Goal: Transaction & Acquisition: Purchase product/service

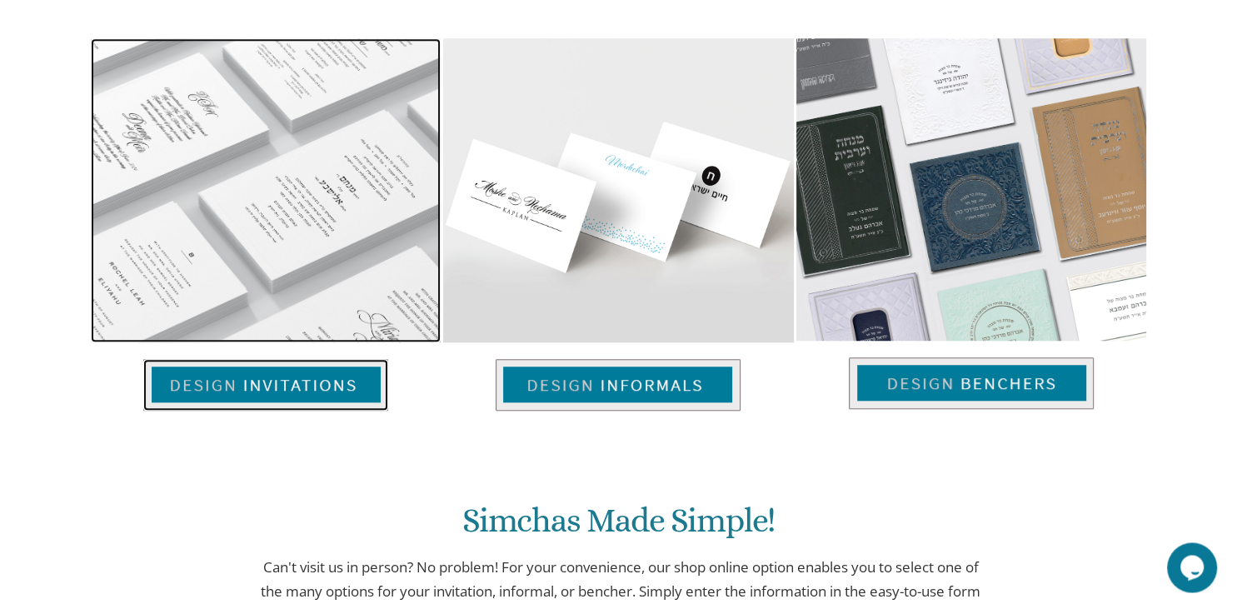
scroll to position [1150, 0]
click at [293, 377] on img at bounding box center [265, 386] width 245 height 52
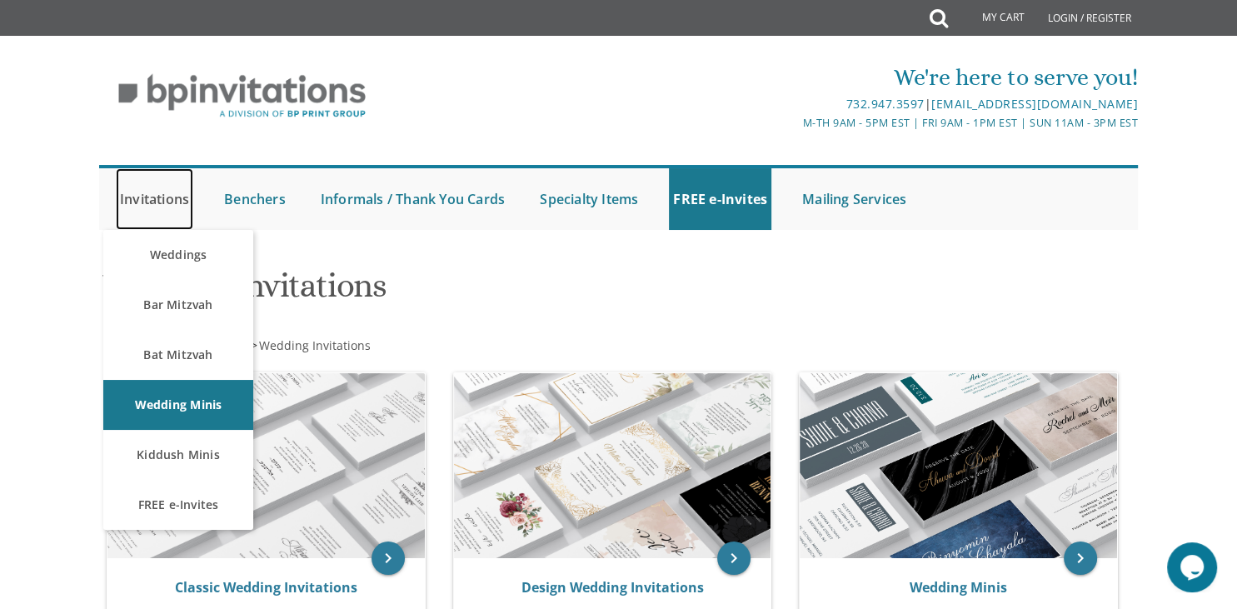
click at [151, 195] on link "Invitations" at bounding box center [154, 199] width 77 height 62
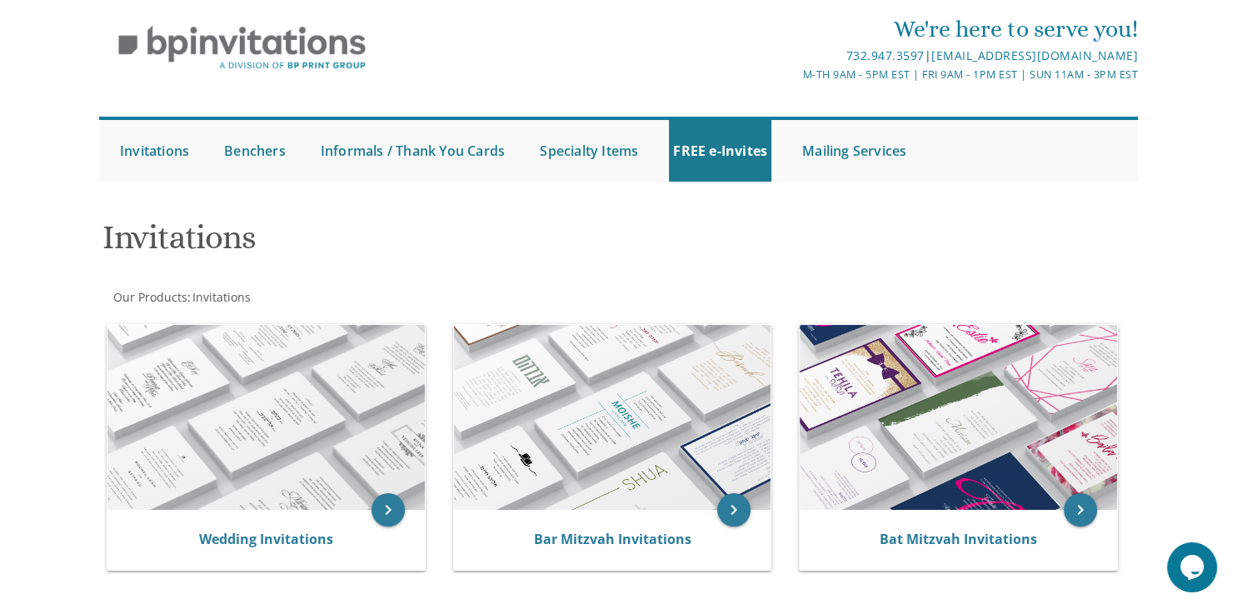
scroll to position [68, 0]
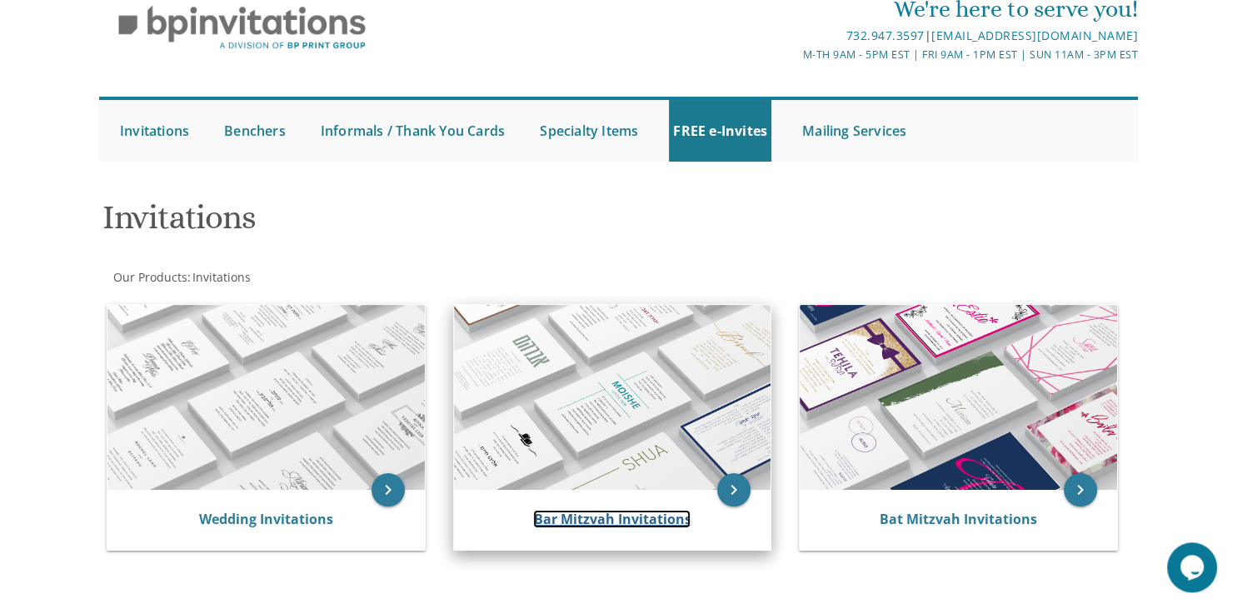
click at [612, 521] on link "Bar Mitzvah Invitations" at bounding box center [611, 519] width 157 height 18
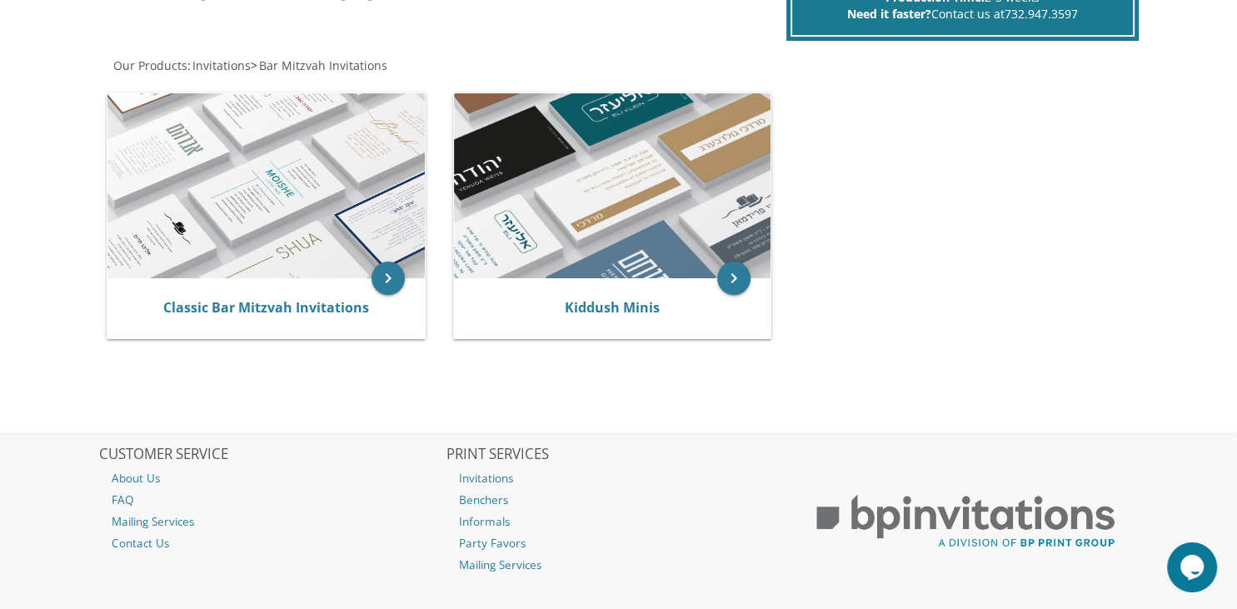
scroll to position [299, 0]
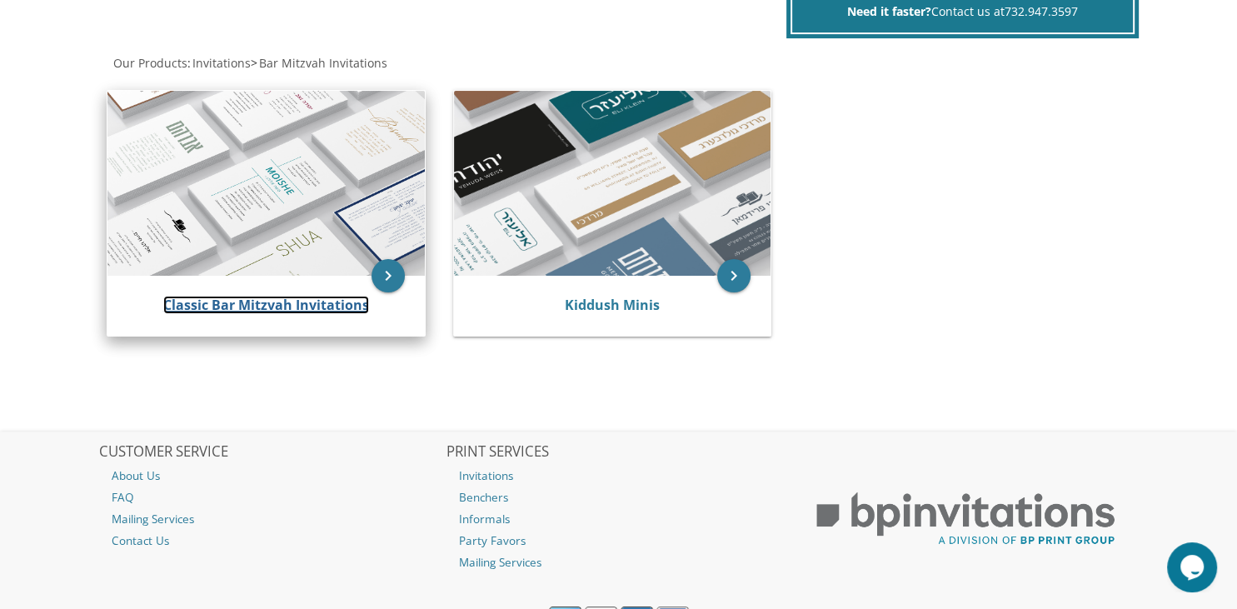
click at [301, 307] on link "Classic Bar Mitzvah Invitations" at bounding box center [266, 305] width 206 height 18
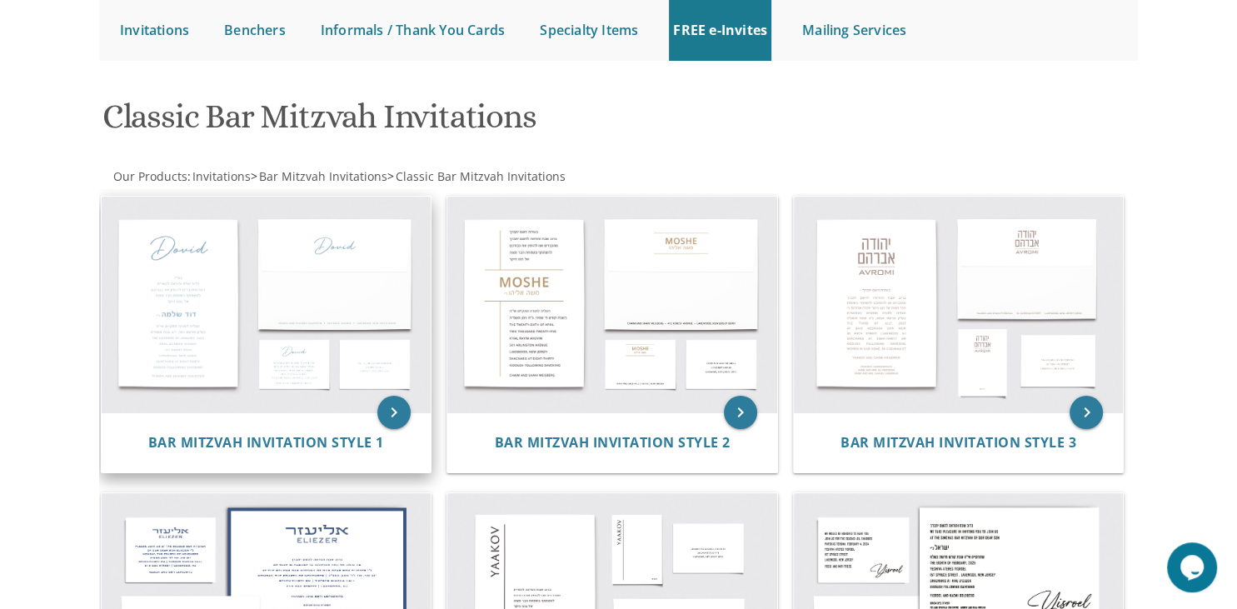
scroll to position [156, 0]
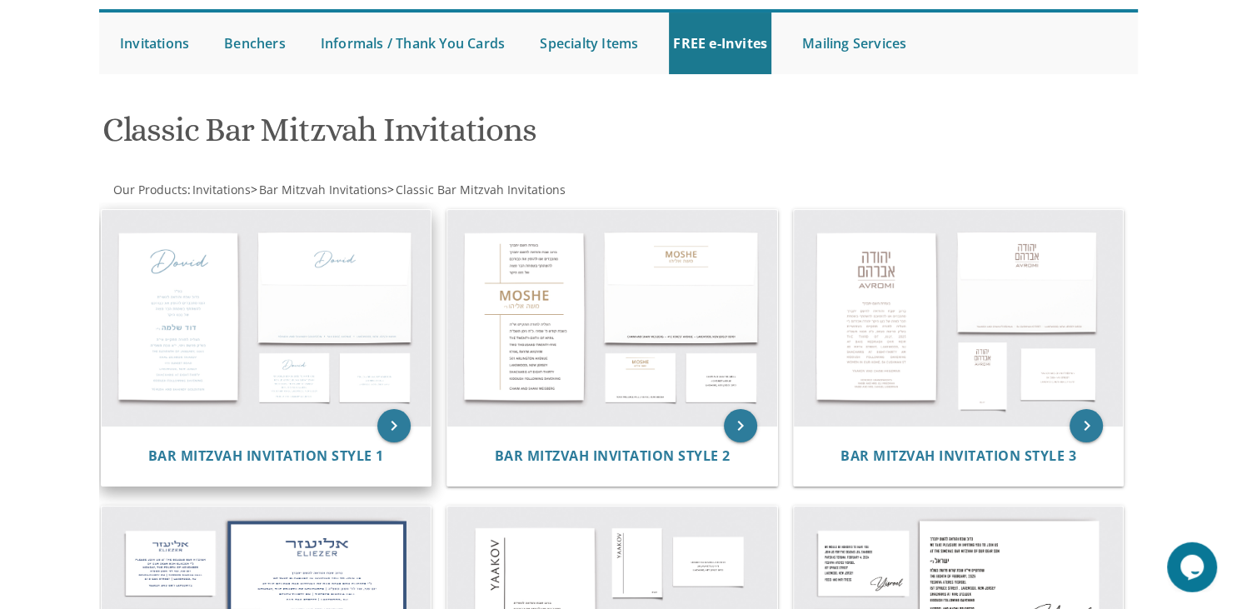
click at [175, 291] on img at bounding box center [267, 318] width 330 height 217
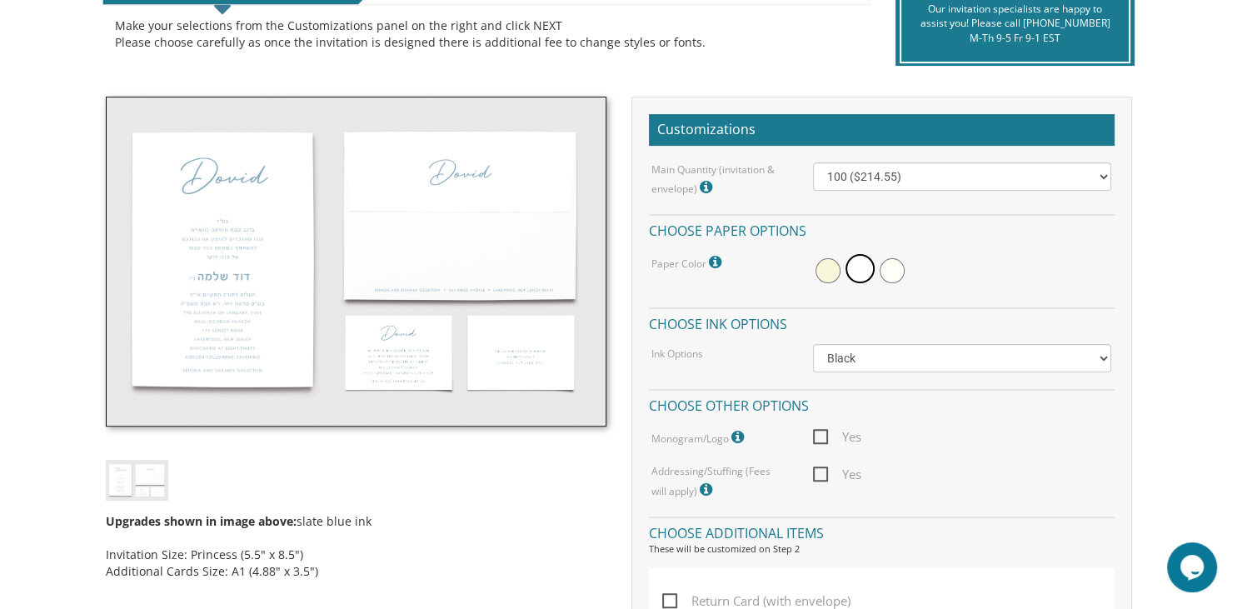
scroll to position [400, 0]
click at [813, 162] on select "100 ($214.55) 200 ($254.60) 300 ($294.25) 400 ($333.55) 500 ($373.90) 600 ($413…" at bounding box center [962, 176] width 298 height 28
click at [927, 168] on select "100 ($214.55) 200 ($254.60) 300 ($294.25) 400 ($333.55) 500 ($373.90) 600 ($413…" at bounding box center [962, 176] width 298 height 28
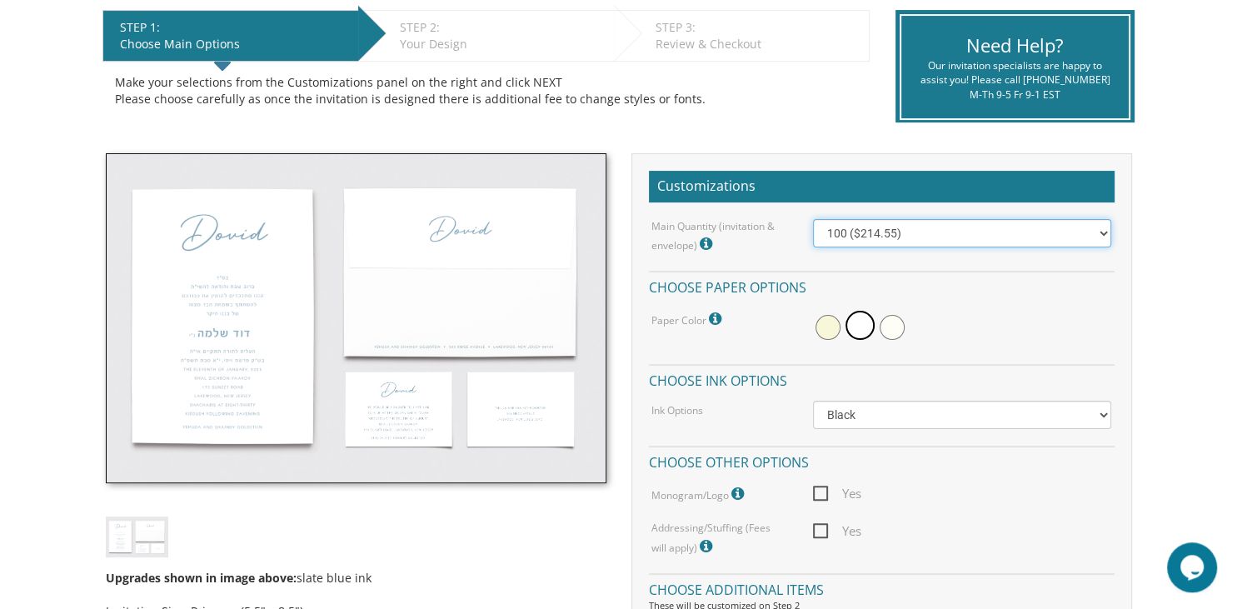
scroll to position [344, 0]
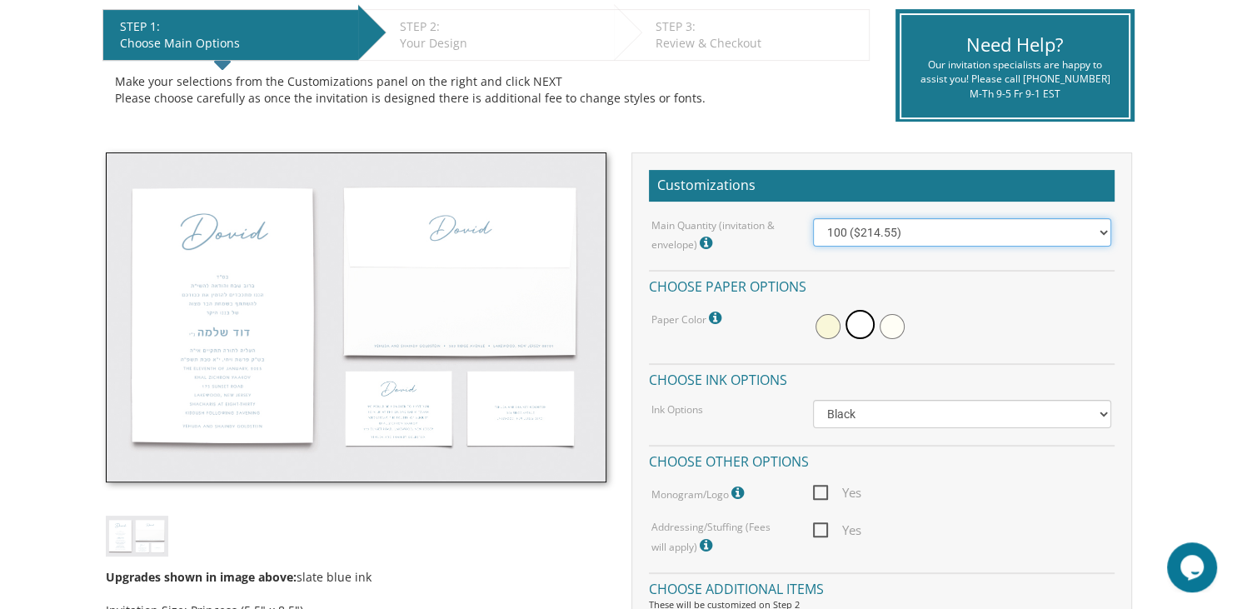
click at [813, 218] on select "100 ($214.55) 200 ($254.60) 300 ($294.25) 400 ($333.55) 500 ($373.90) 600 ($413…" at bounding box center [962, 232] width 298 height 28
click at [909, 146] on div "Invitations > Bar Mitzvah Invitations > Classic Bar Mitzvah Invitations Bar Mit…" at bounding box center [618, 620] width 1039 height 1418
click at [272, 337] on img at bounding box center [356, 317] width 501 height 330
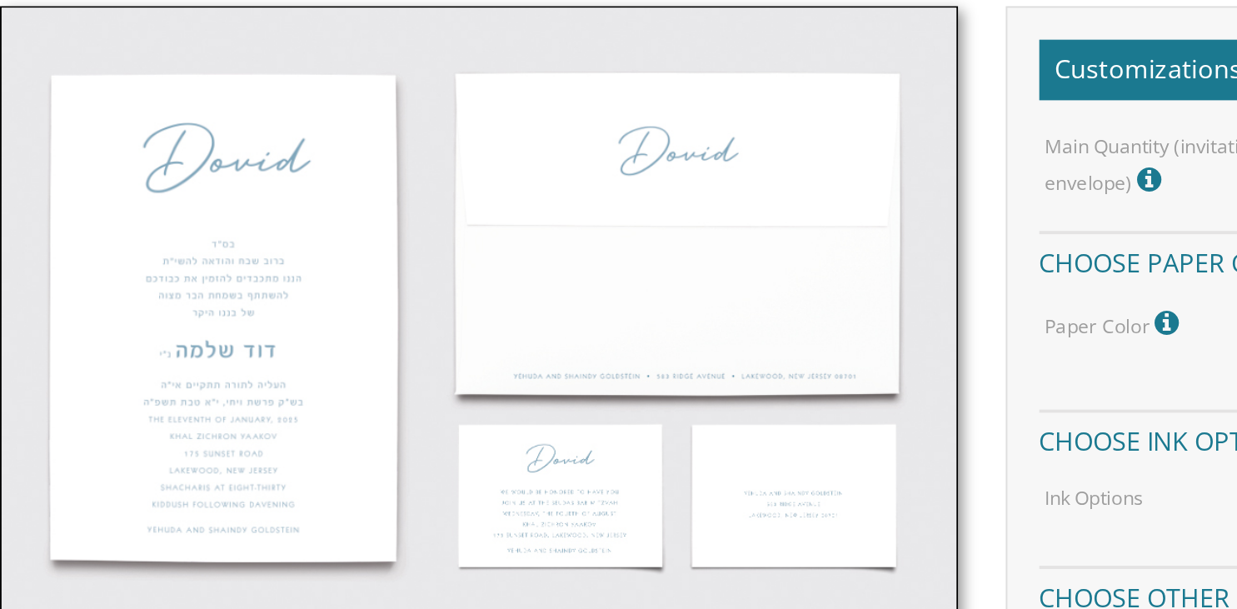
click at [244, 289] on img at bounding box center [356, 317] width 501 height 330
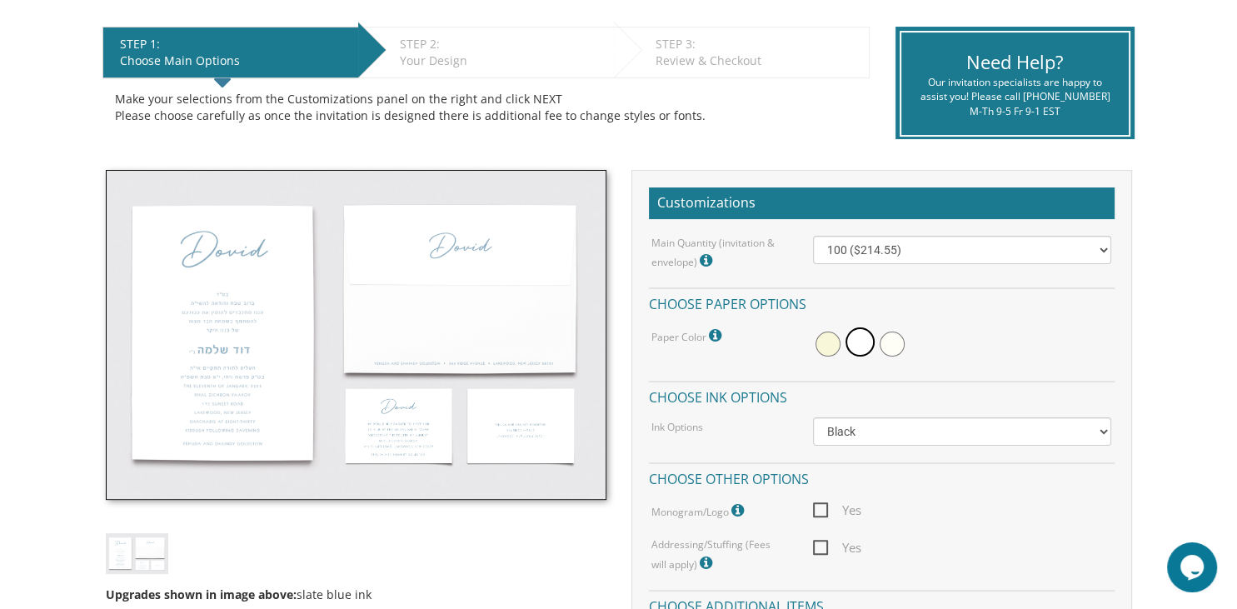
click at [275, 378] on img at bounding box center [356, 335] width 501 height 330
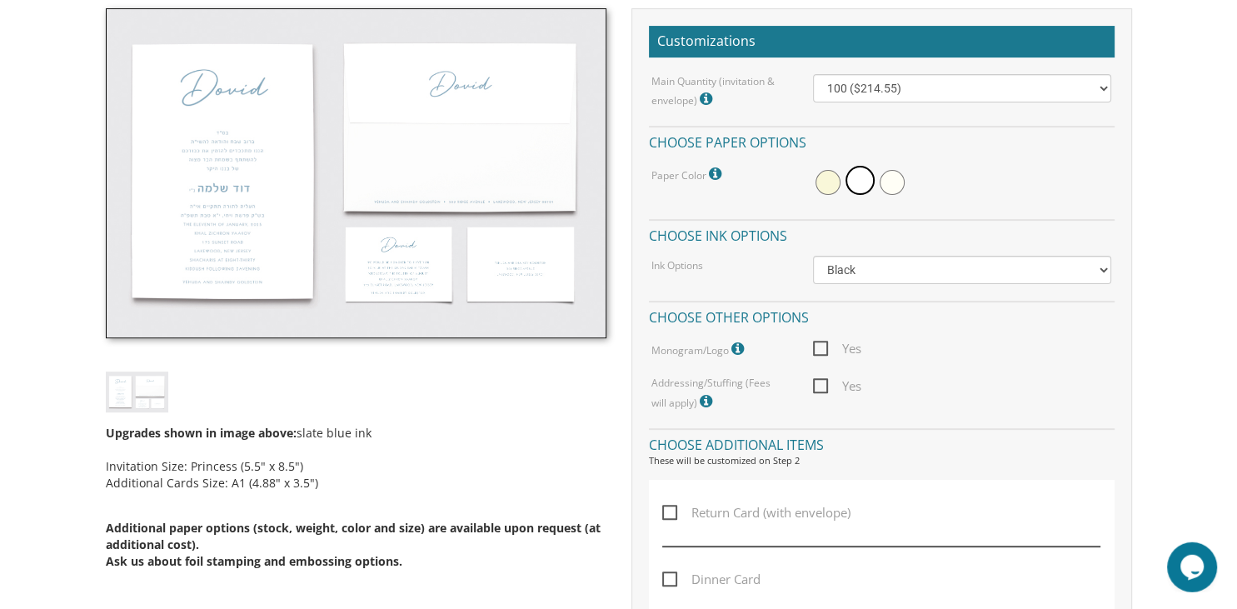
scroll to position [479, 0]
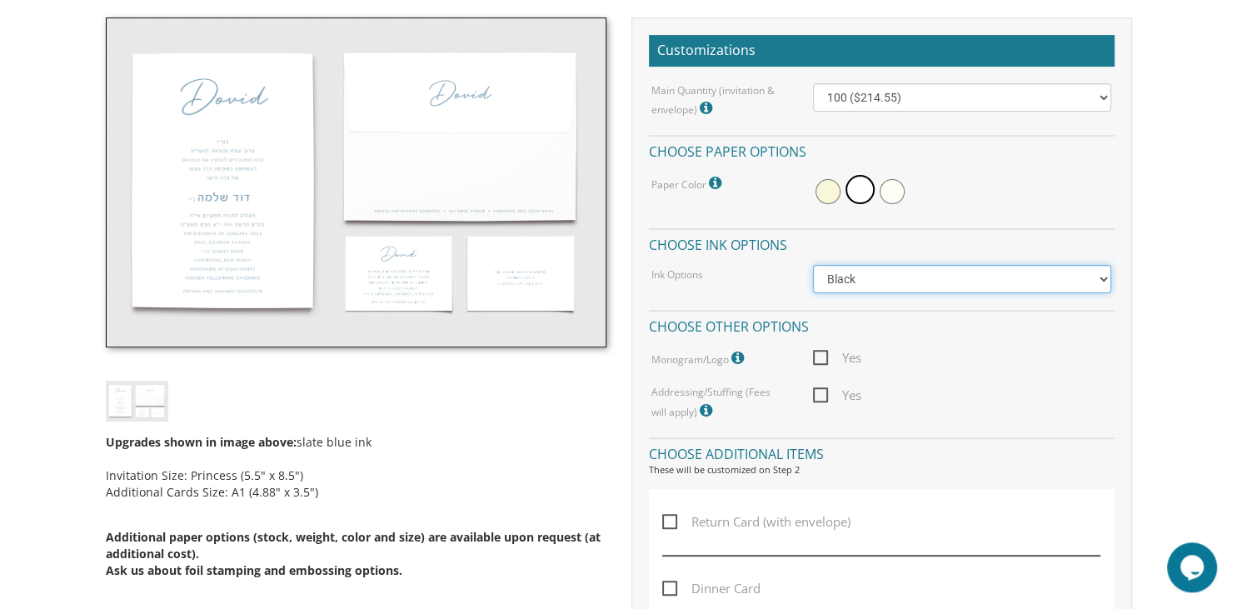
click at [813, 265] on select "Black Colored Ink ($65.00) Black + One Color ($100.00) Two Colors ($137.95)" at bounding box center [962, 279] width 298 height 28
click option "Black" at bounding box center [0, 0] width 0 height 0
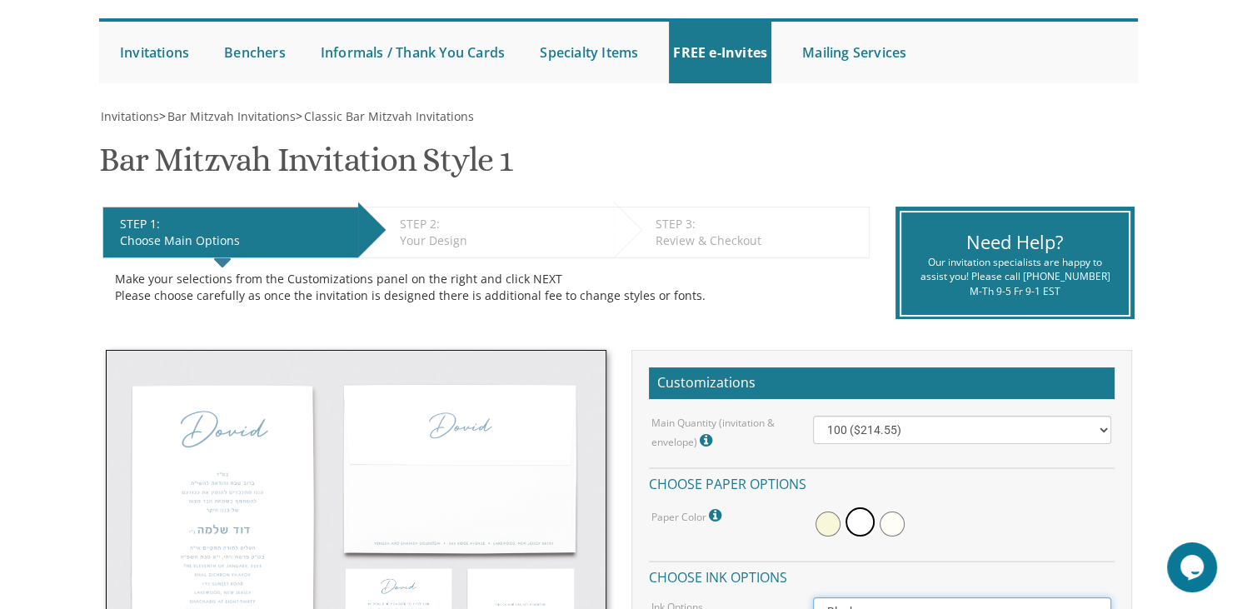
scroll to position [140, 0]
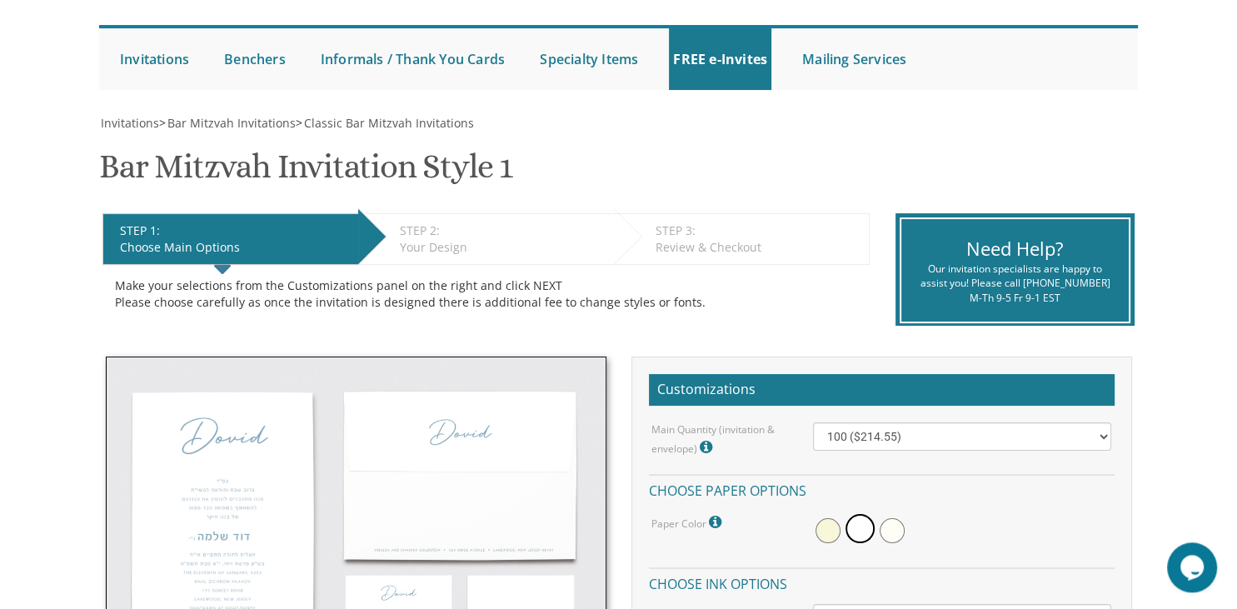
click at [217, 432] on img at bounding box center [356, 522] width 501 height 330
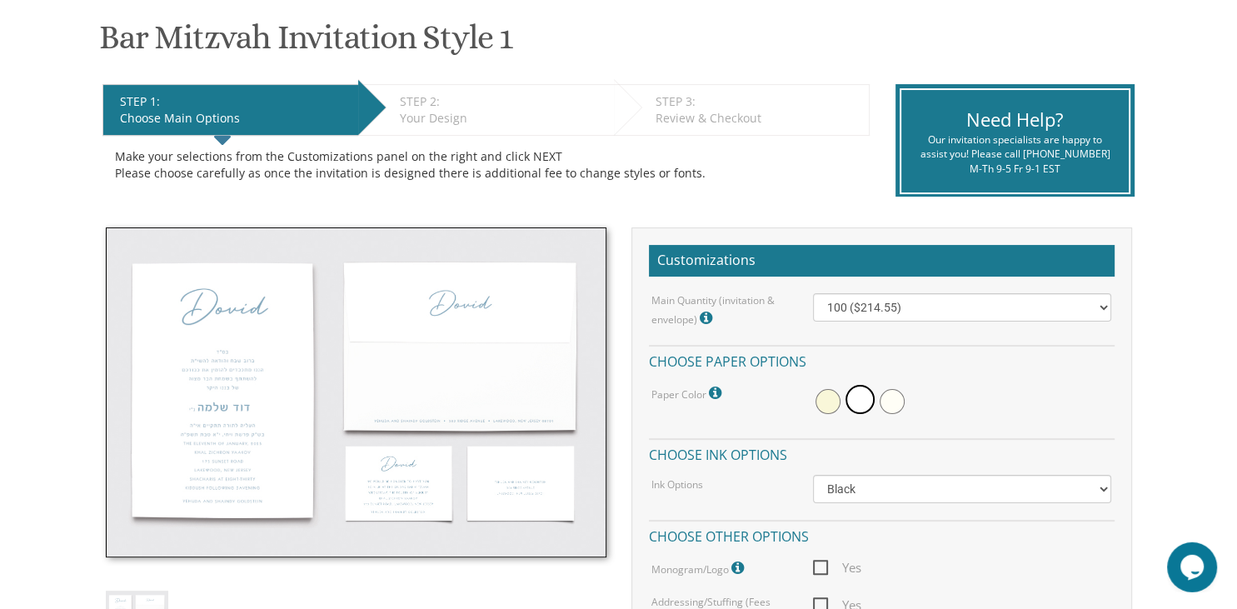
scroll to position [269, 0]
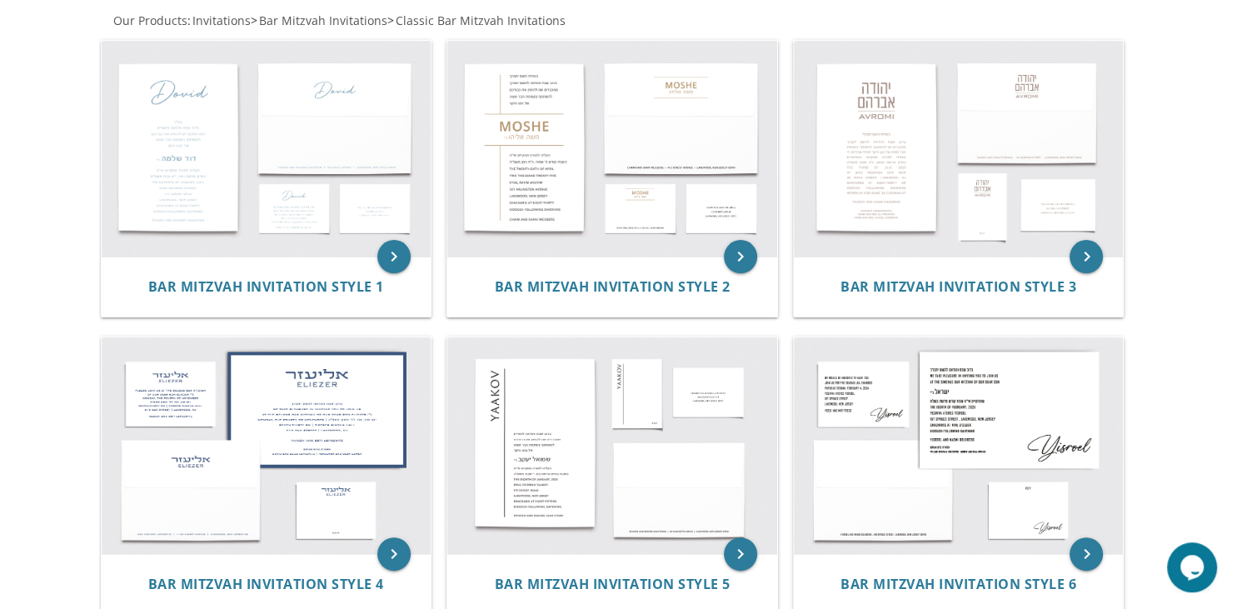
scroll to position [314, 0]
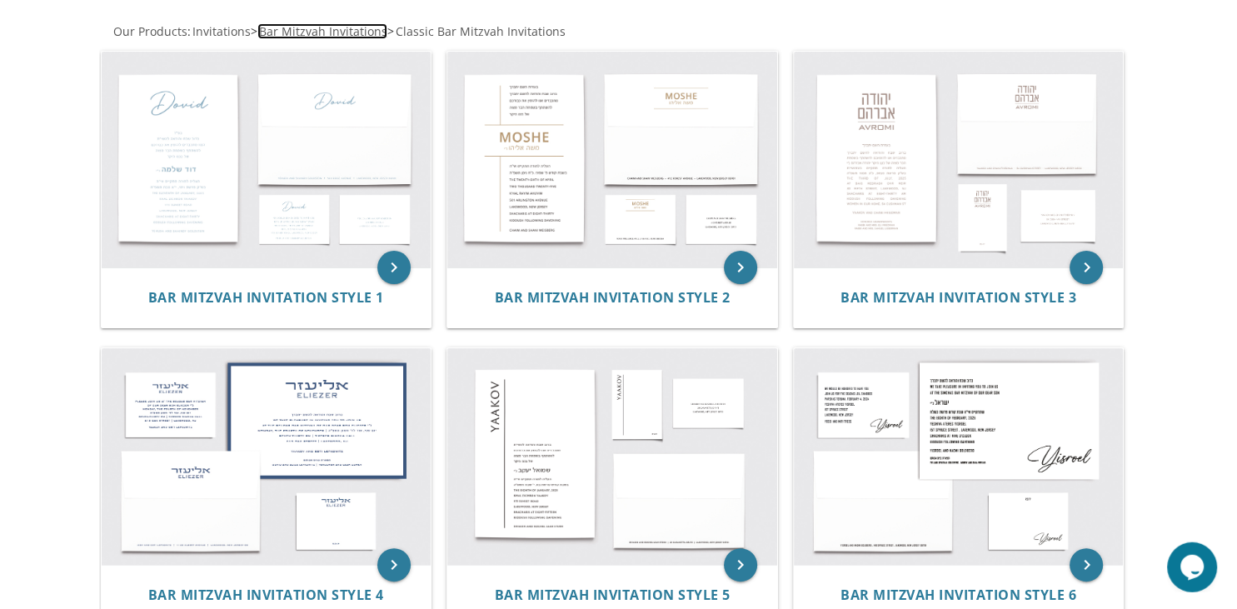
click at [313, 26] on span "Bar Mitzvah Invitations" at bounding box center [323, 31] width 128 height 16
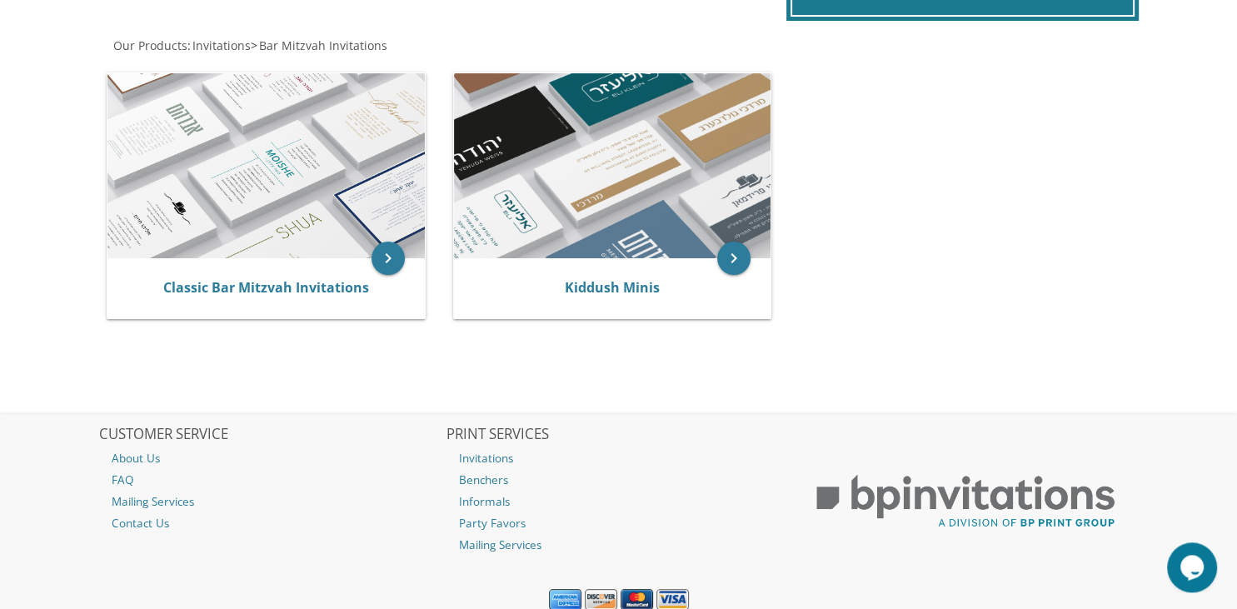
scroll to position [333, 0]
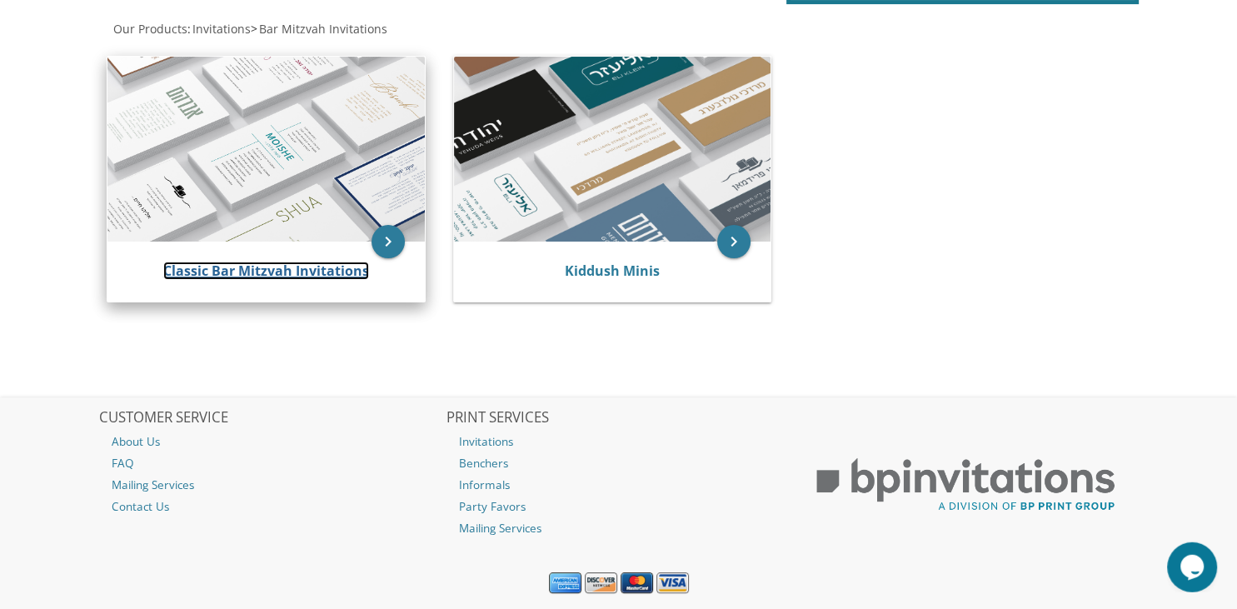
click at [296, 262] on link "Classic Bar Mitzvah Invitations" at bounding box center [266, 271] width 206 height 18
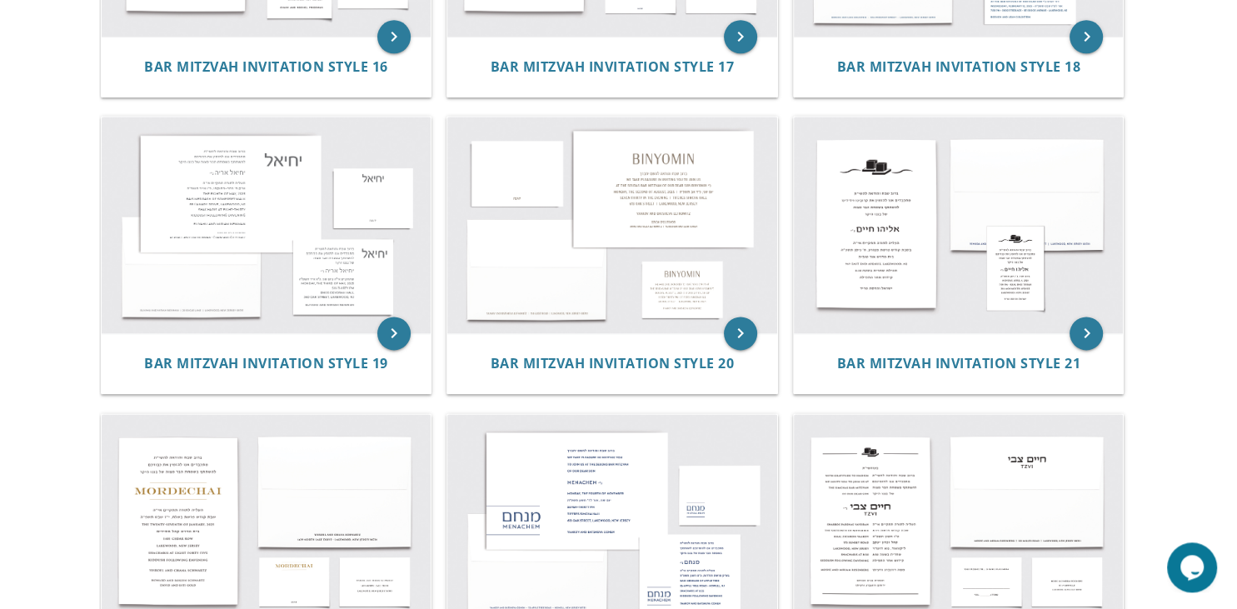
scroll to position [2039, 0]
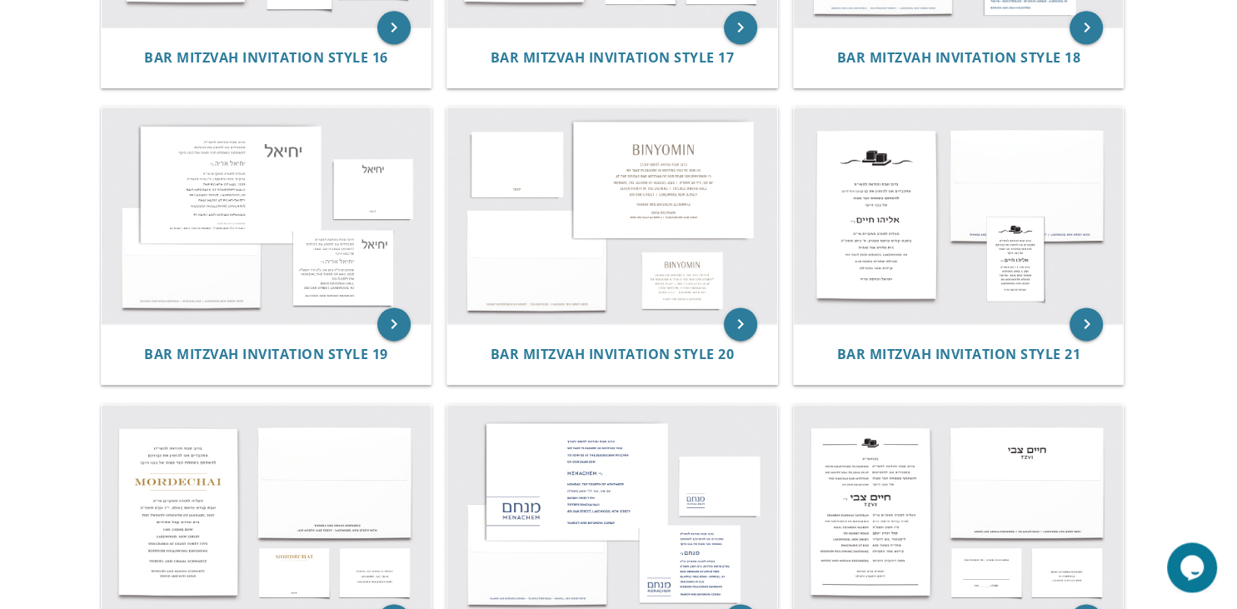
drag, startPoint x: 1237, startPoint y: 220, endPoint x: 1225, endPoint y: 157, distance: 64.4
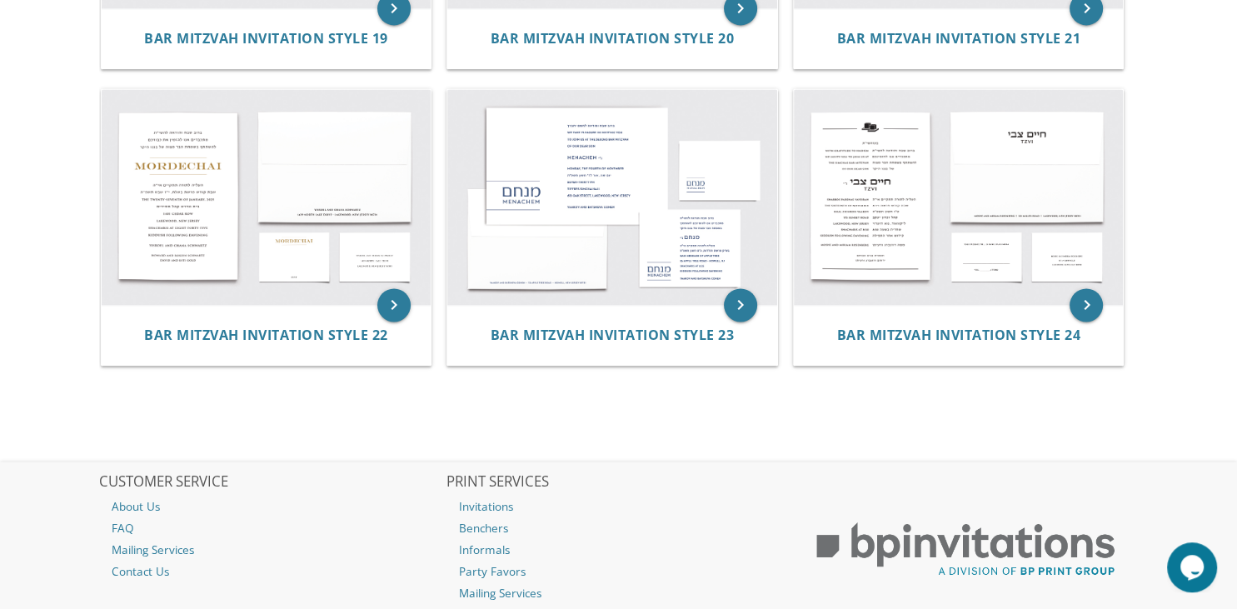
scroll to position [2363, 0]
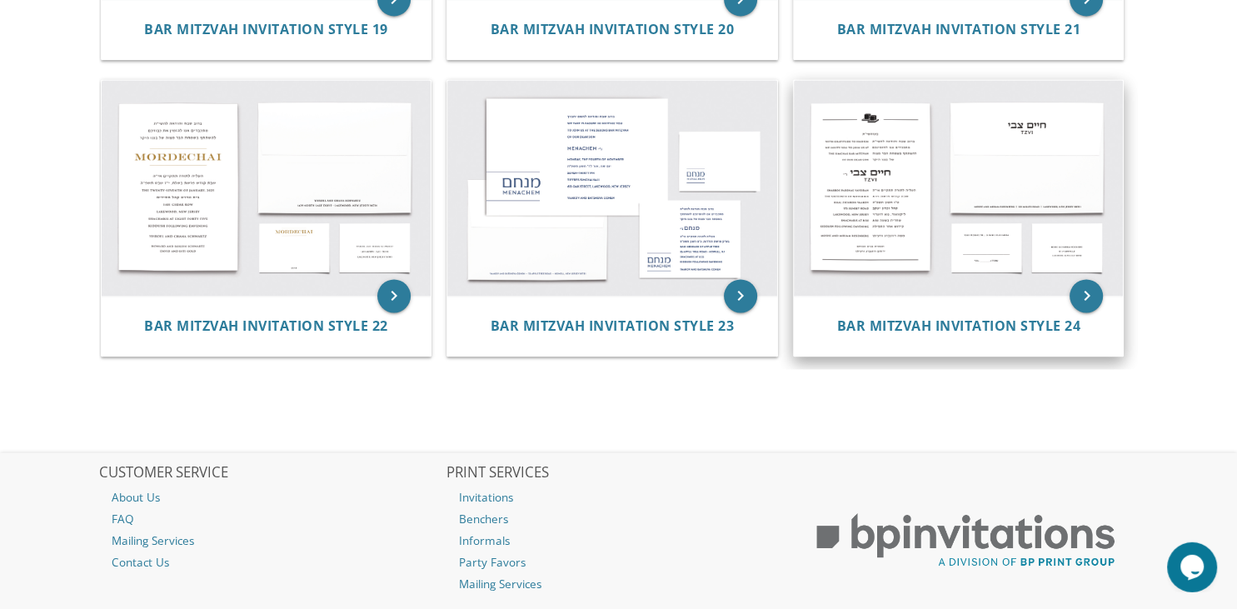
click at [863, 152] on img at bounding box center [959, 189] width 330 height 217
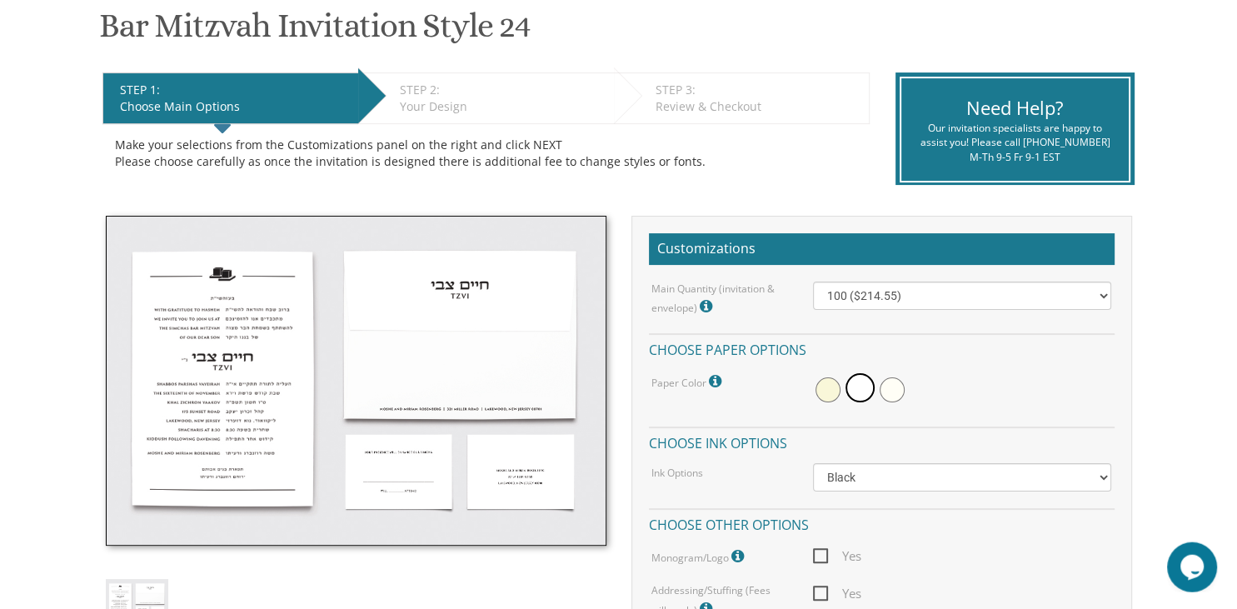
scroll to position [283, 0]
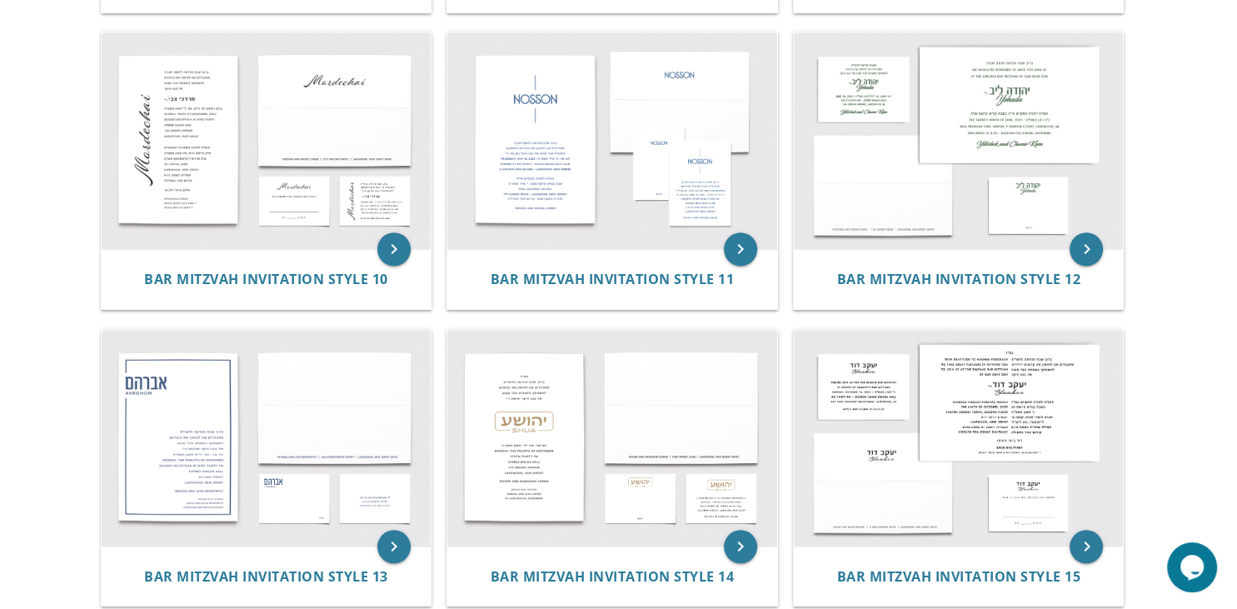
scroll to position [1224, 0]
click at [153, 392] on img at bounding box center [267, 437] width 330 height 217
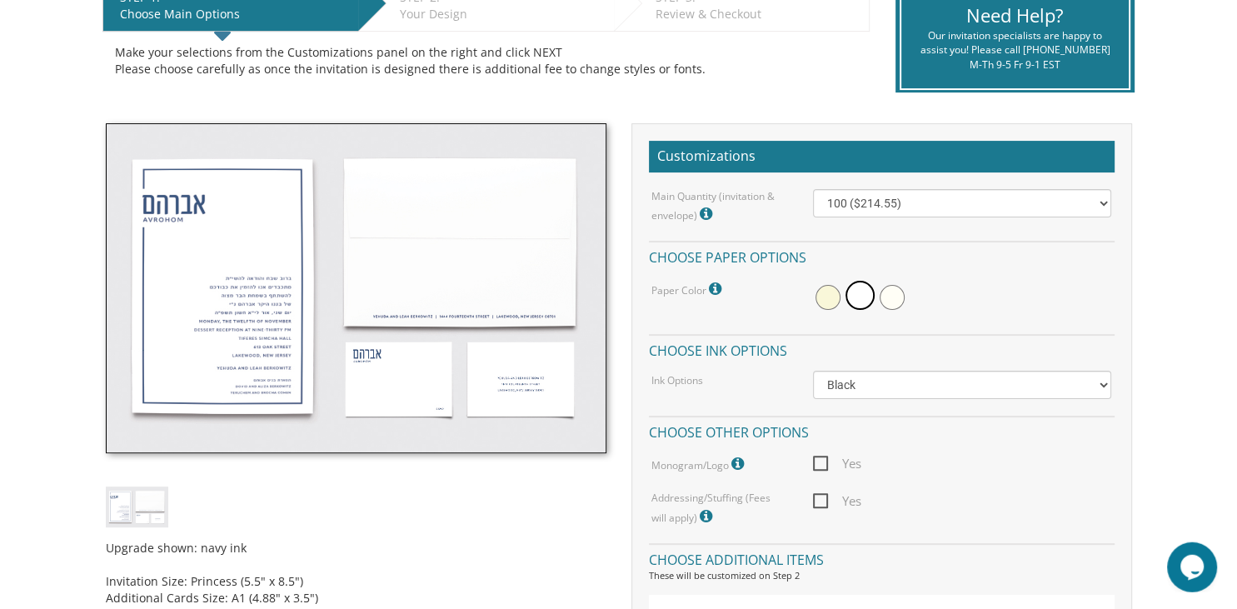
scroll to position [373, 0]
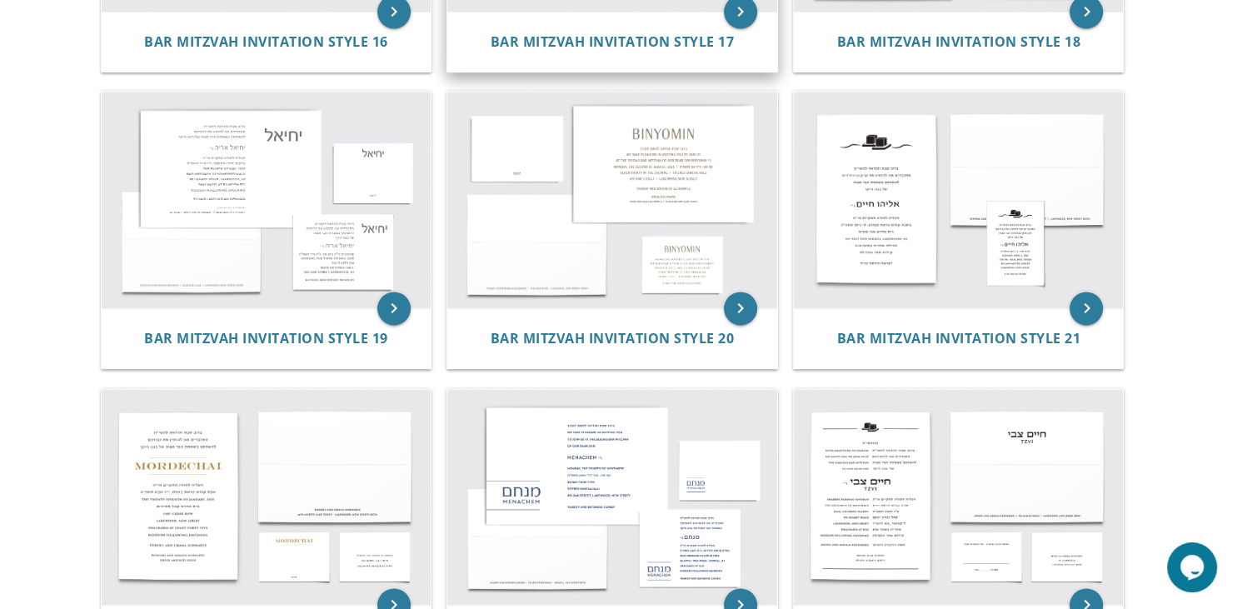
scroll to position [2055, 0]
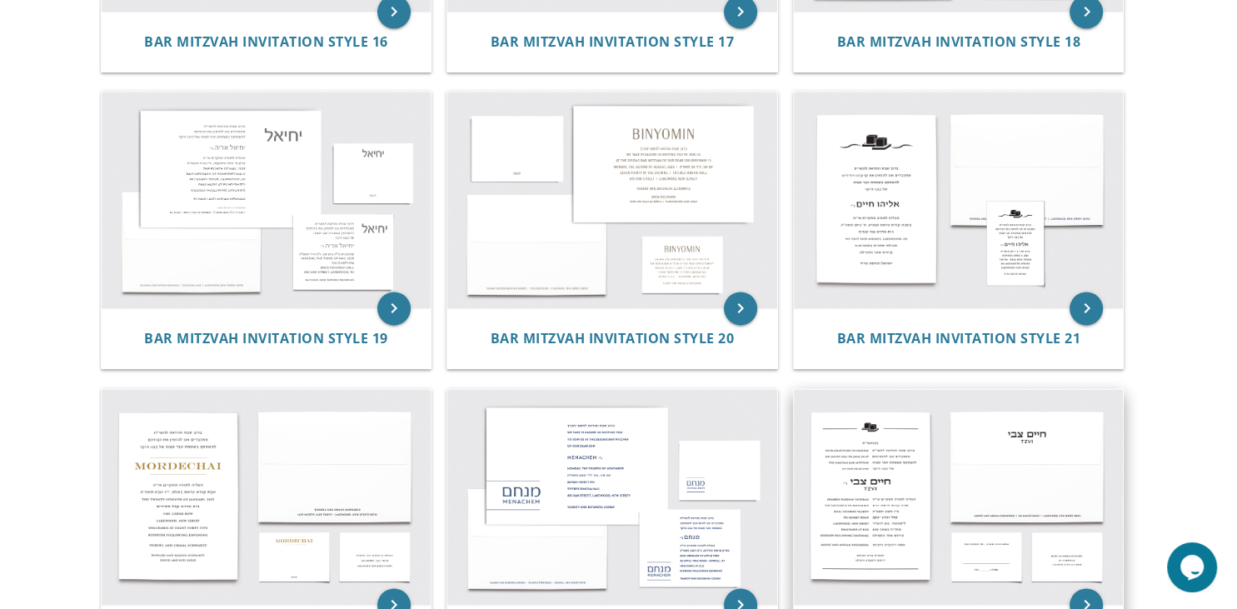
click at [858, 475] on img at bounding box center [959, 497] width 330 height 217
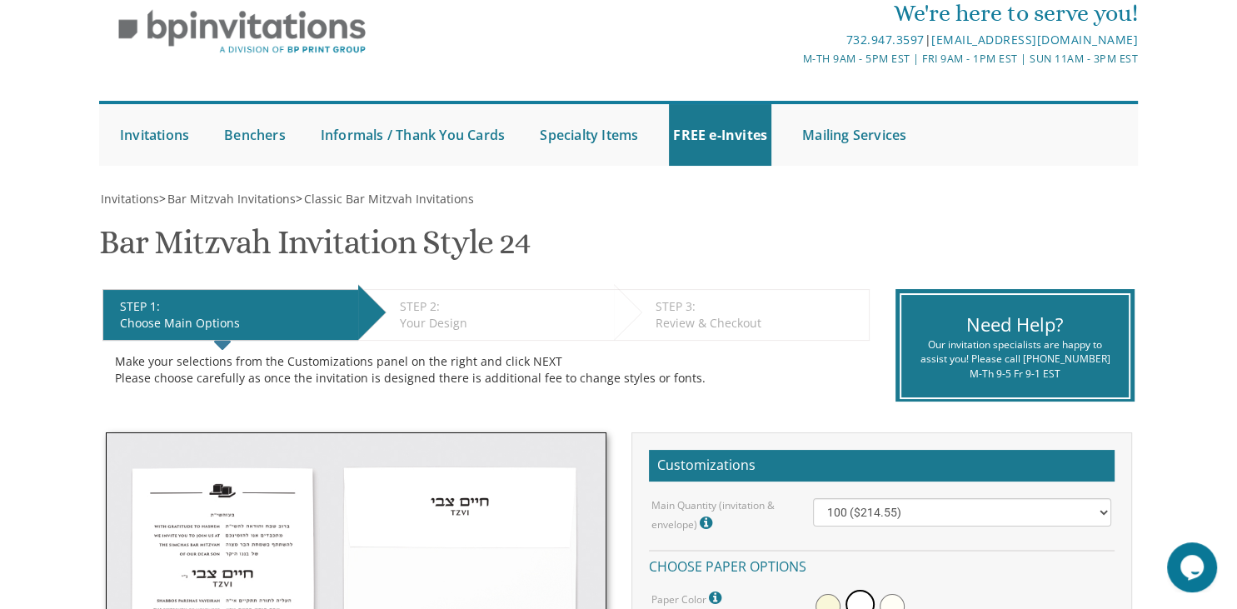
scroll to position [56, 0]
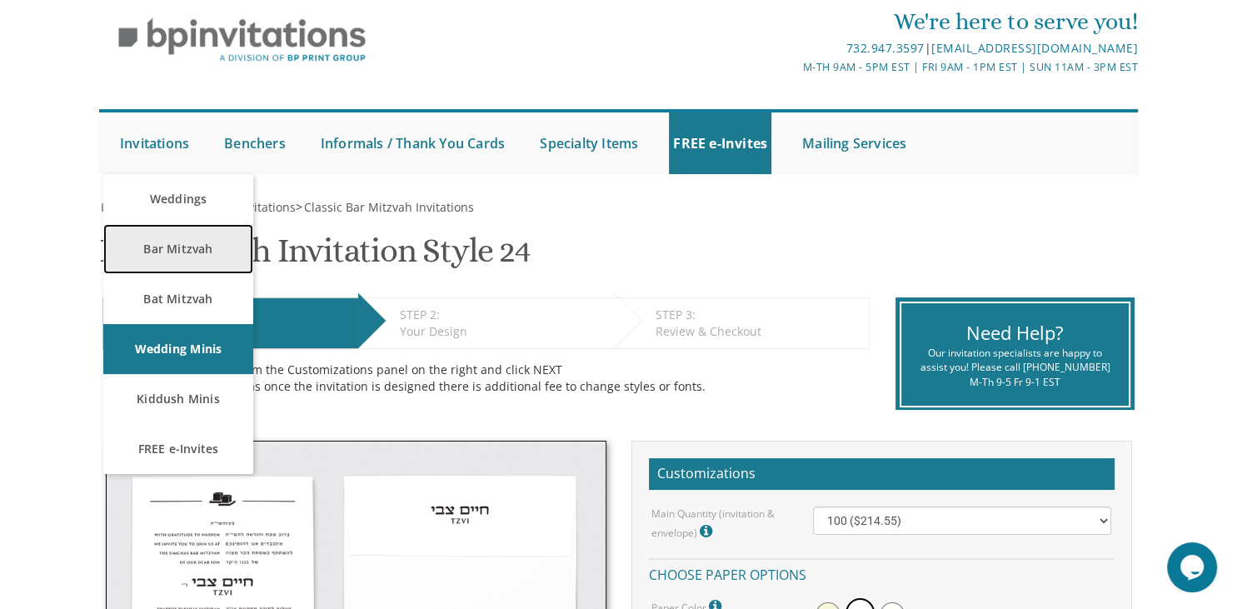
click at [195, 249] on link "Bar Mitzvah" at bounding box center [178, 249] width 150 height 50
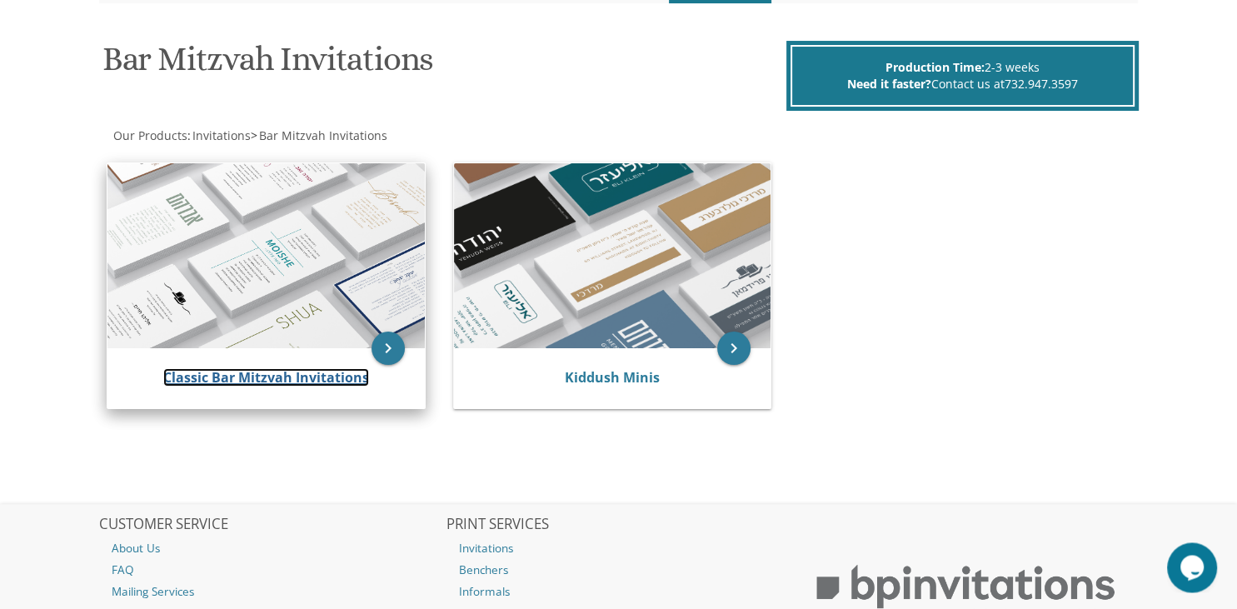
click at [251, 374] on link "Classic Bar Mitzvah Invitations" at bounding box center [266, 377] width 206 height 18
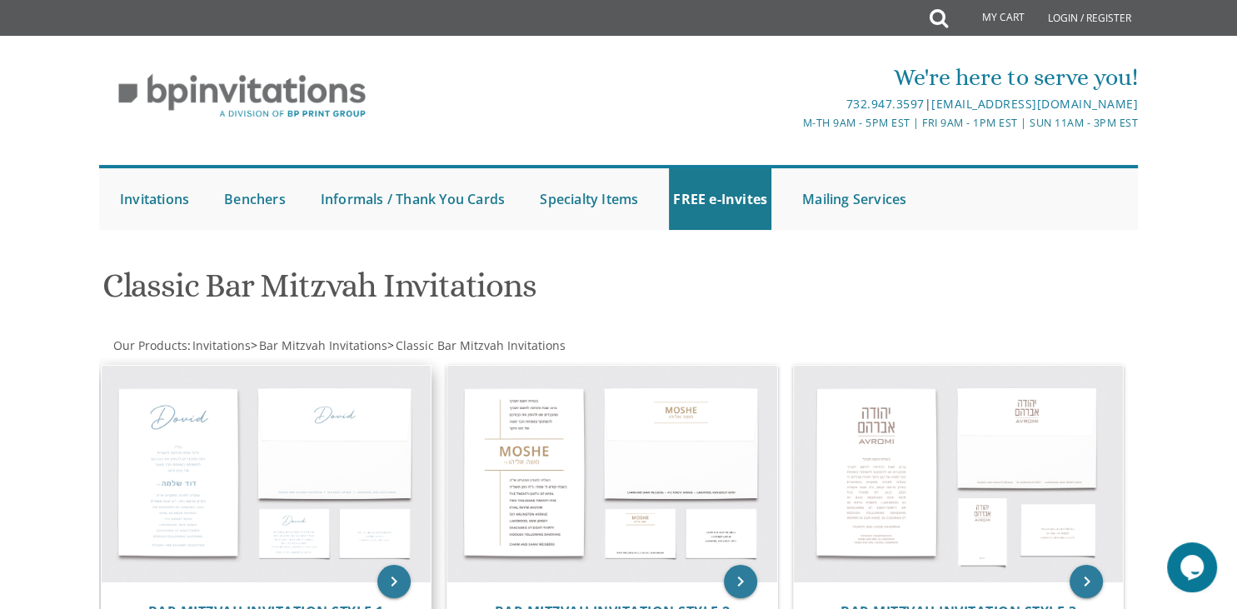
click at [207, 469] on img at bounding box center [267, 474] width 330 height 217
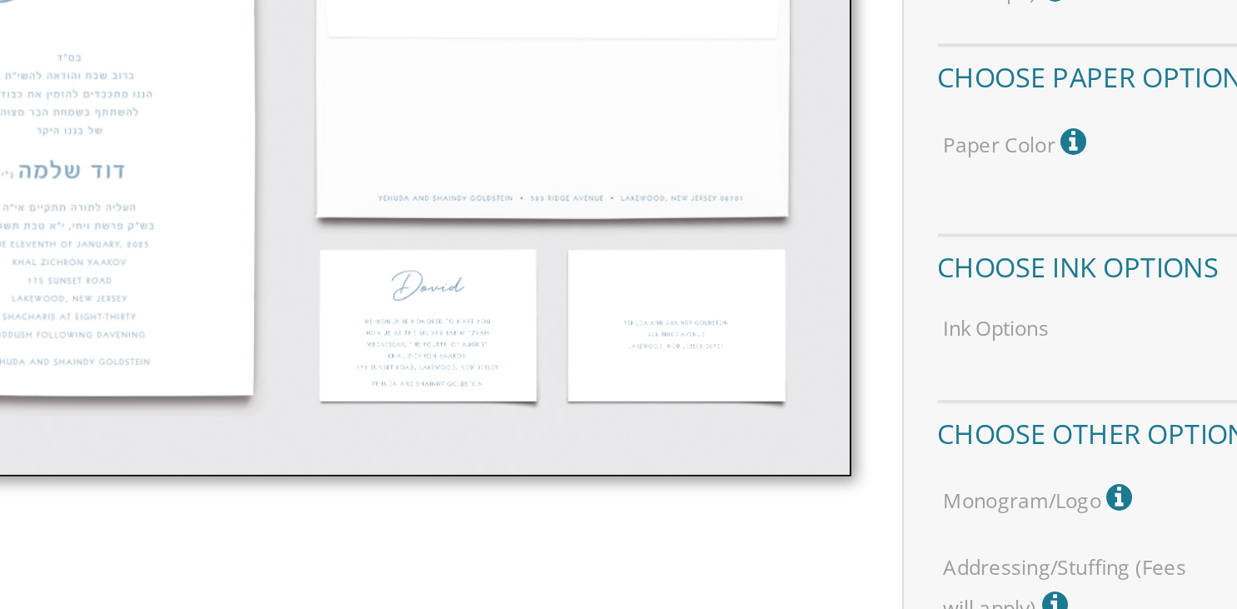
scroll to position [467, 0]
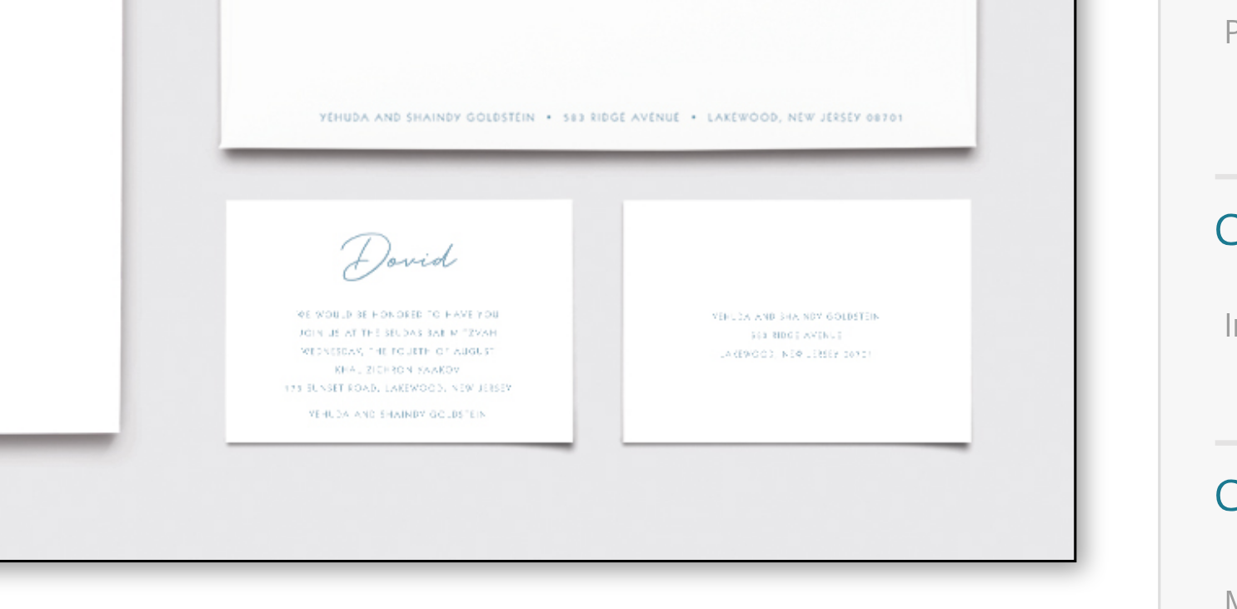
click at [422, 296] on img at bounding box center [356, 195] width 501 height 330
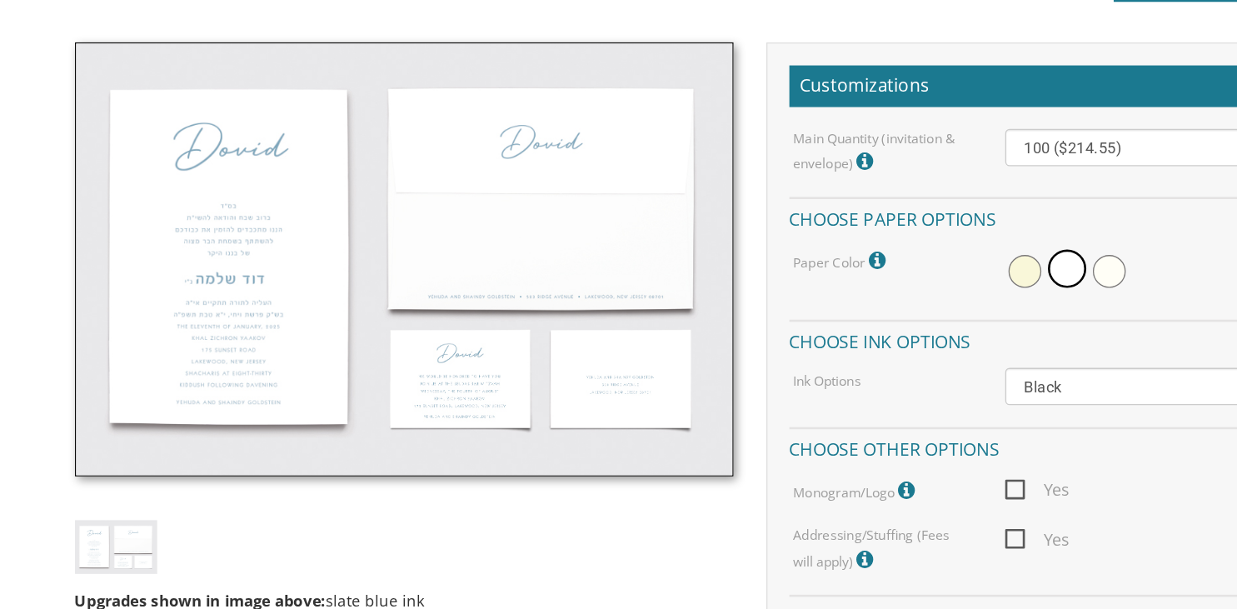
scroll to position [382, 0]
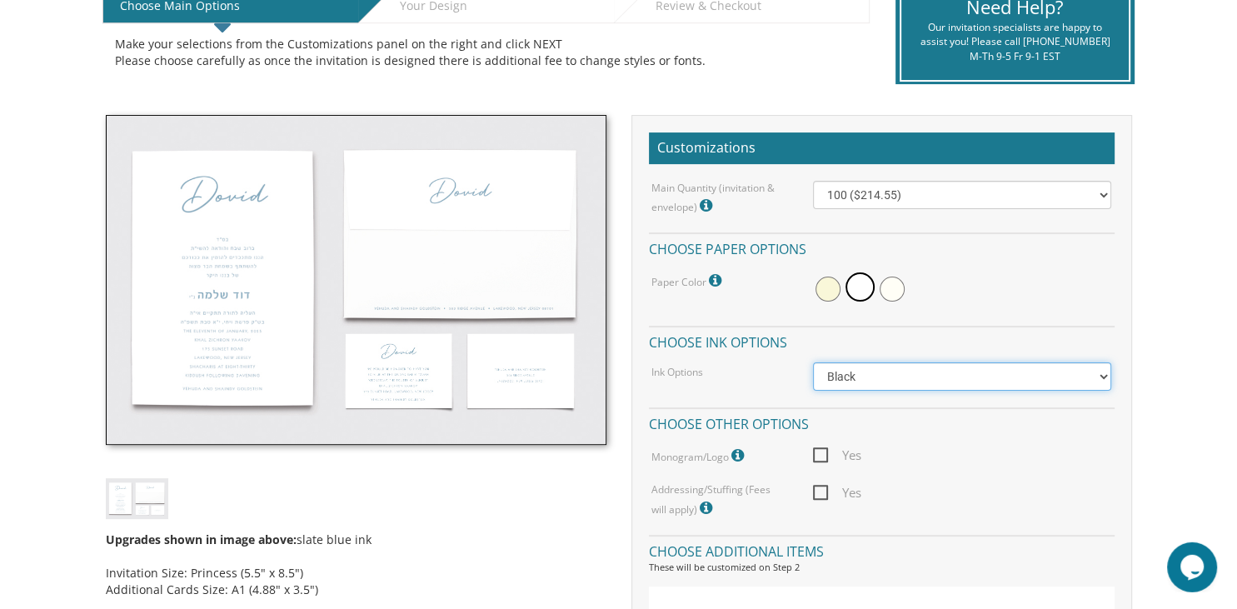
click at [813, 362] on select "Black Colored Ink ($65.00) Black + One Color ($100.00) Two Colors ($137.95)" at bounding box center [962, 376] width 298 height 28
click at [474, 347] on img at bounding box center [356, 280] width 501 height 330
